Goal: Information Seeking & Learning: Learn about a topic

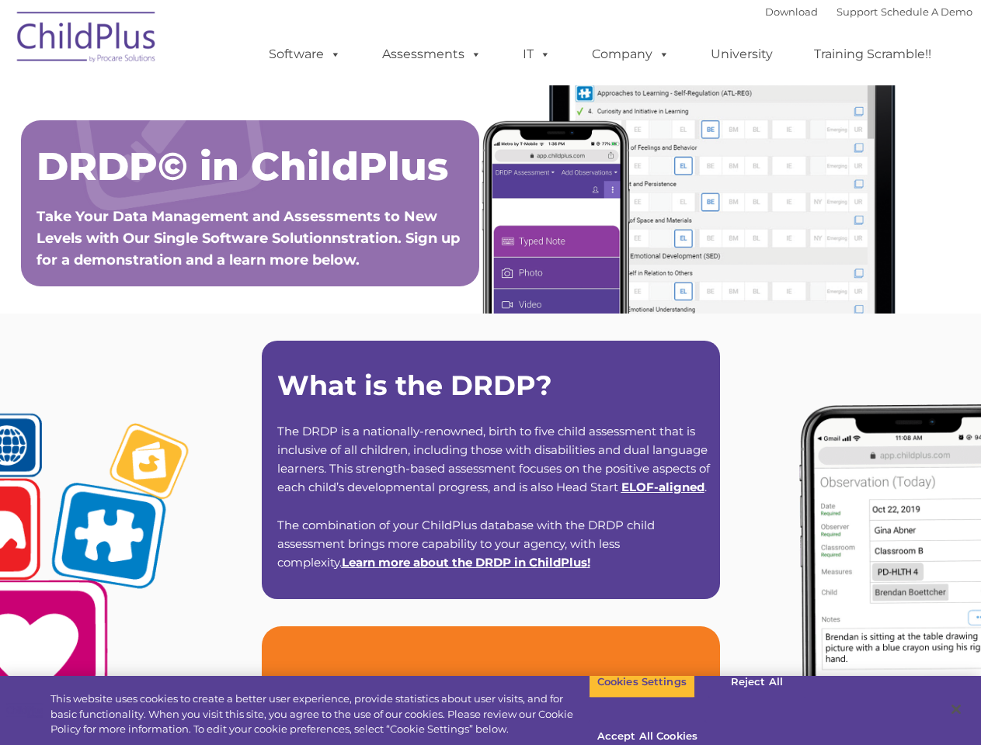
type input ""
click at [490, 373] on strong "What is the DRDP?" at bounding box center [414, 385] width 275 height 33
click at [332, 54] on span at bounding box center [332, 54] width 17 height 15
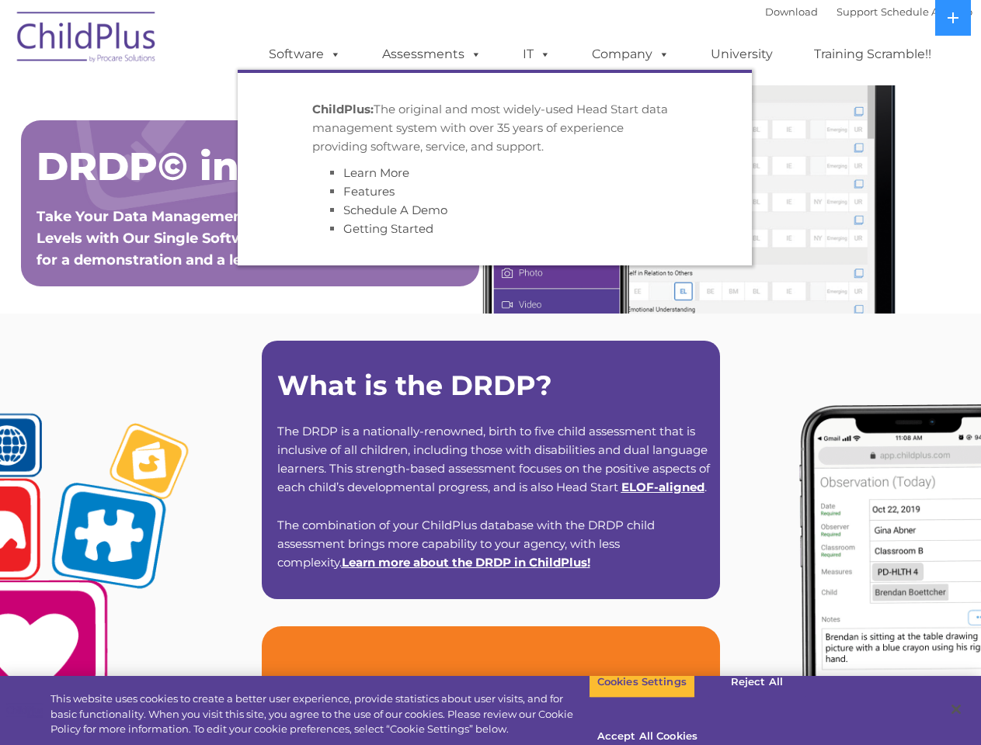
click at [473, 54] on span at bounding box center [472, 54] width 17 height 15
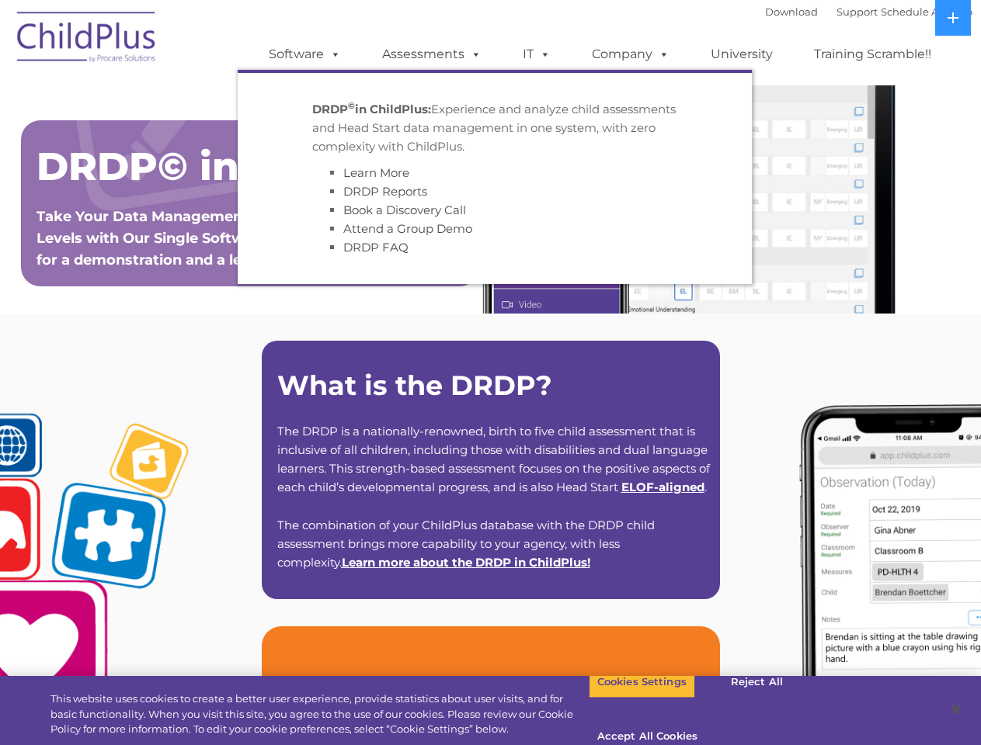
click at [537, 54] on span at bounding box center [541, 54] width 17 height 15
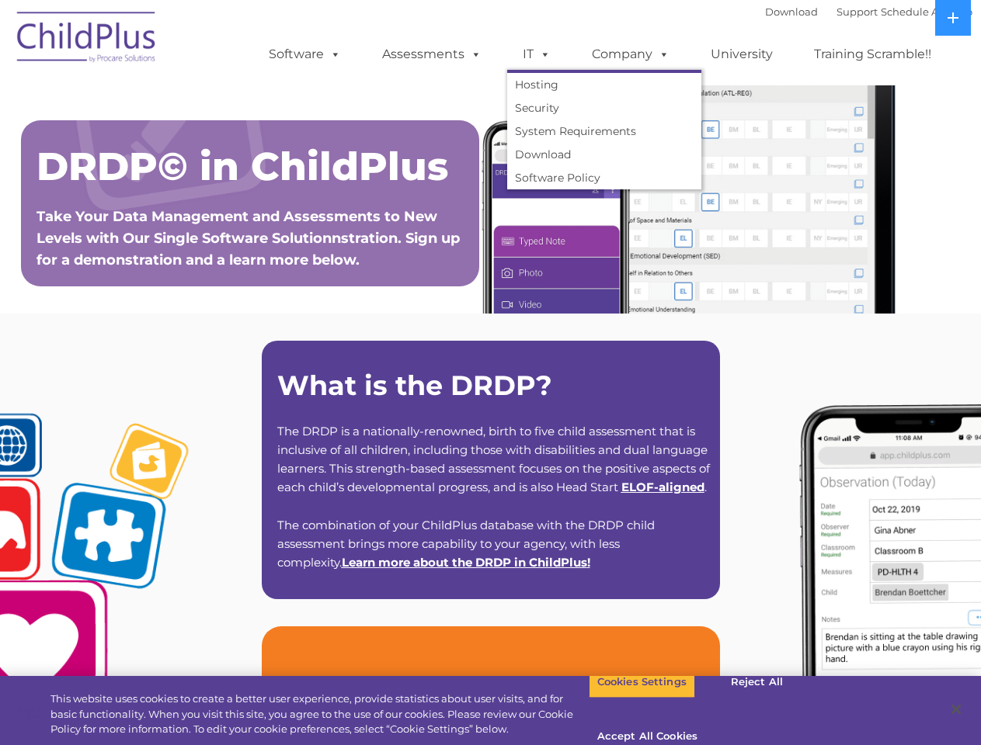
click at [542, 54] on span at bounding box center [541, 54] width 17 height 15
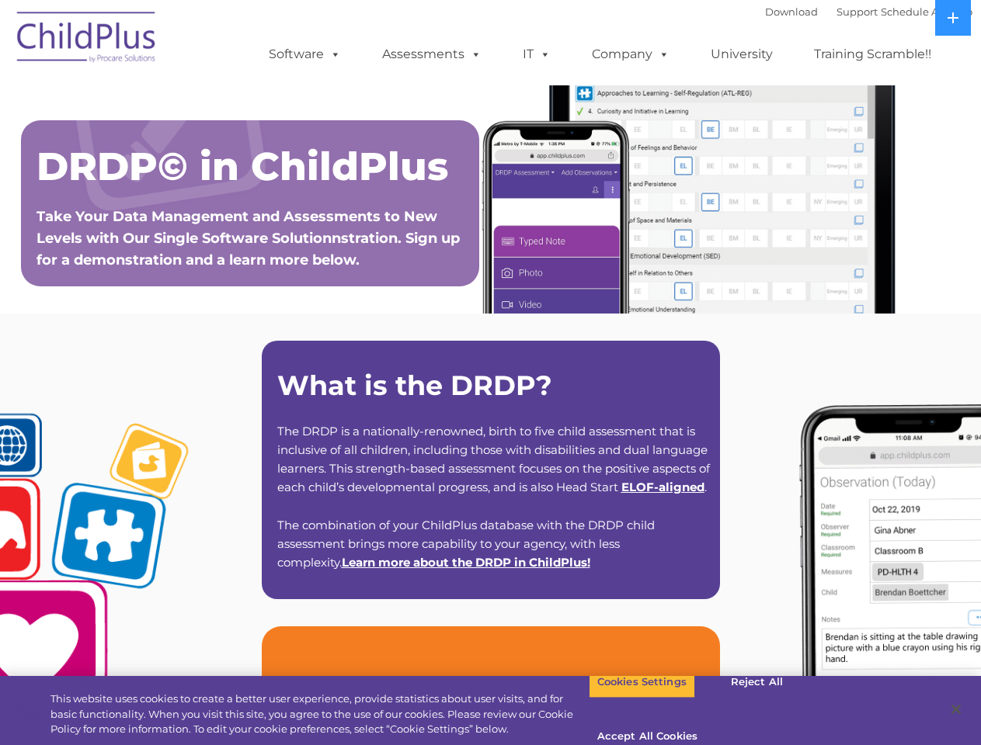
click at [630, 54] on link "Company" at bounding box center [630, 54] width 109 height 31
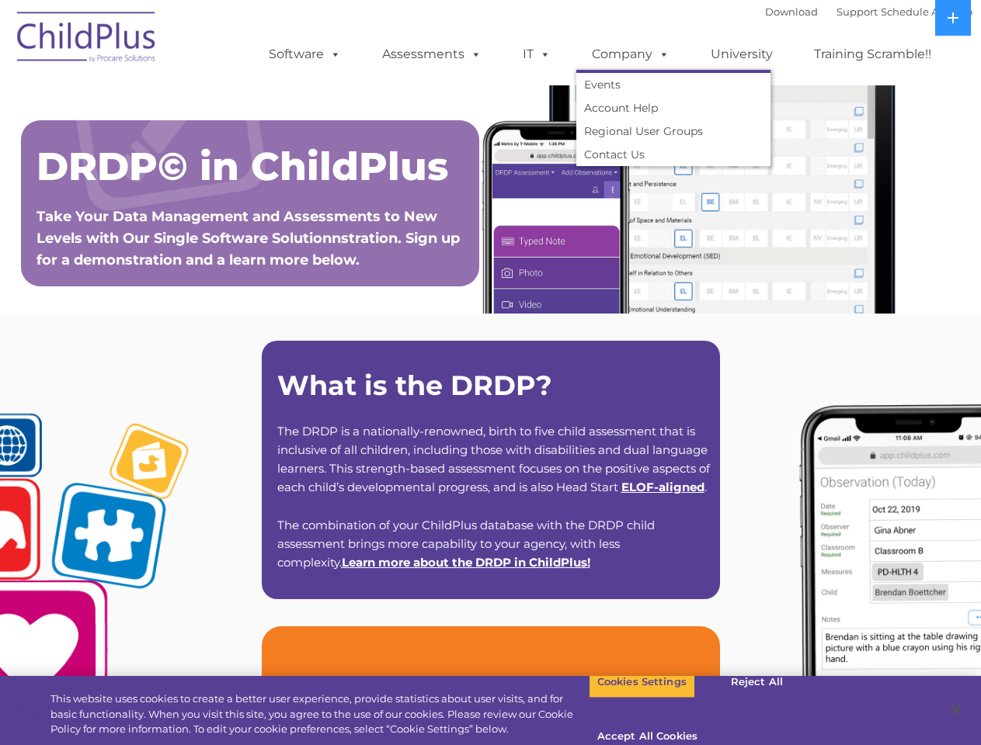
click at [660, 54] on span at bounding box center [660, 54] width 17 height 15
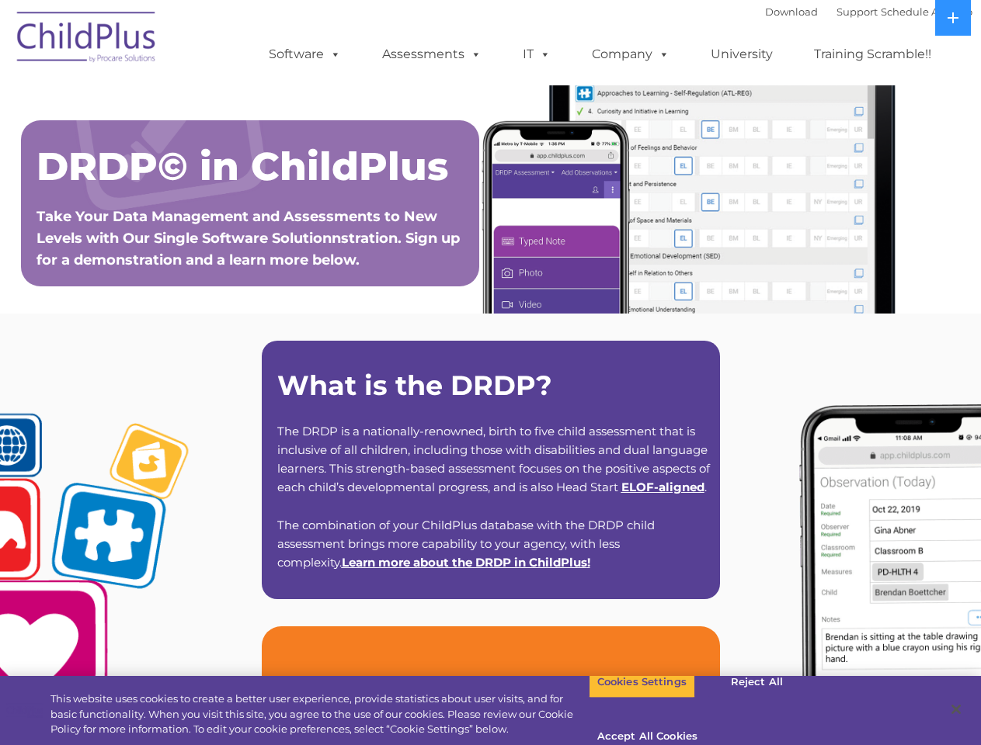
click at [953, 18] on icon at bounding box center [952, 17] width 11 height 11
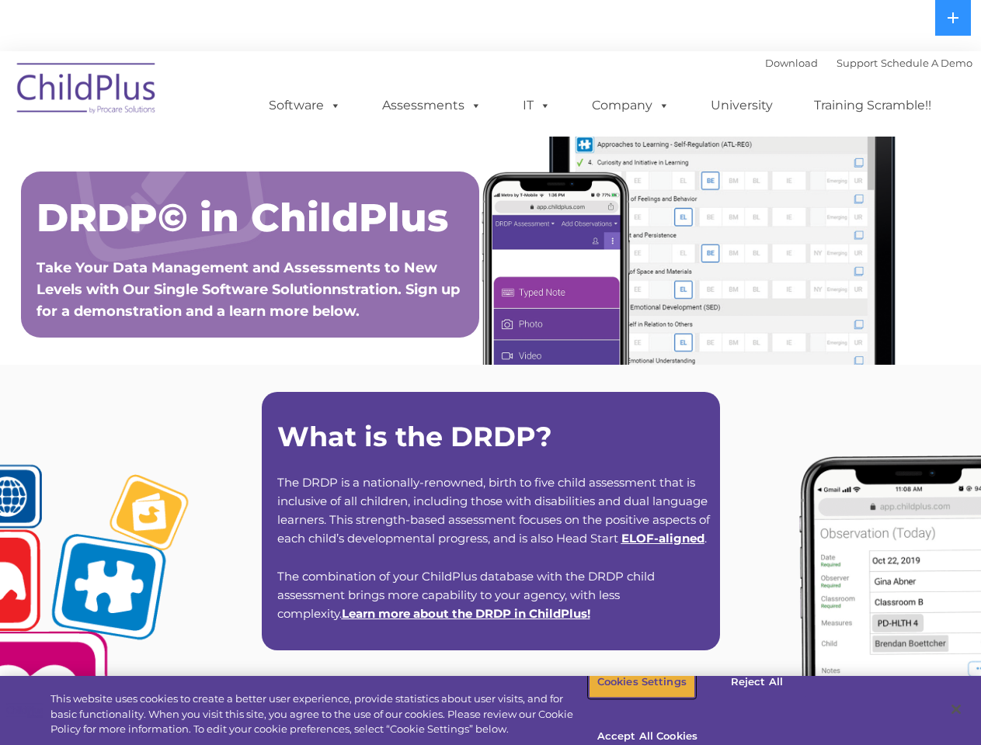
click at [630, 699] on button "Cookies Settings" at bounding box center [642, 682] width 106 height 33
